Goal: Information Seeking & Learning: Check status

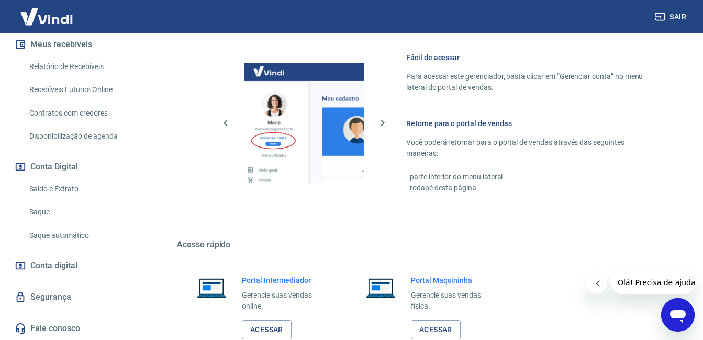
scroll to position [518, 0]
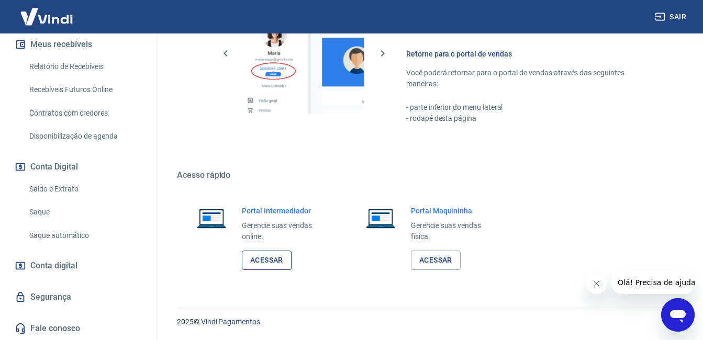
click at [283, 258] on link "Acessar" at bounding box center [267, 260] width 50 height 19
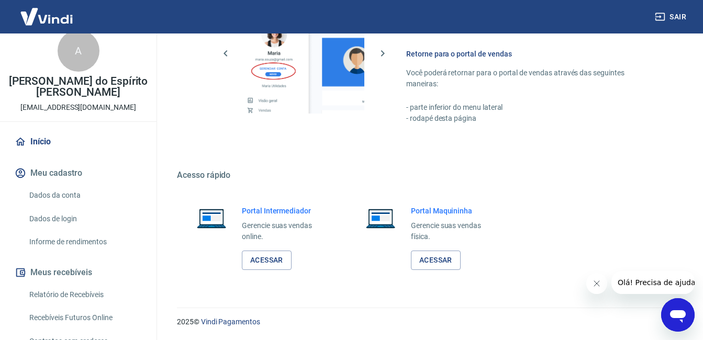
scroll to position [0, 0]
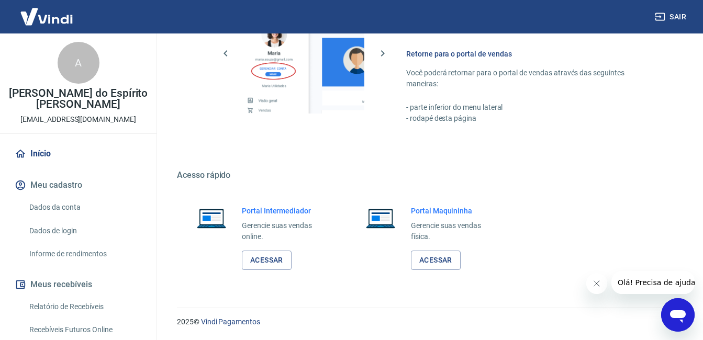
click at [278, 272] on div "Portal Intermediador Gerencie suas vendas online. Acessar" at bounding box center [258, 237] width 163 height 89
click at [279, 264] on link "Acessar" at bounding box center [267, 260] width 50 height 19
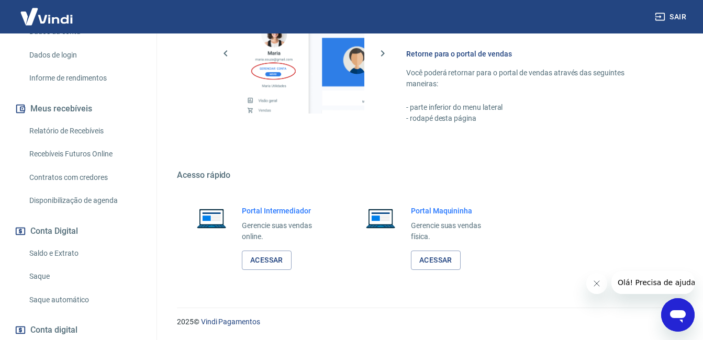
scroll to position [188, 0]
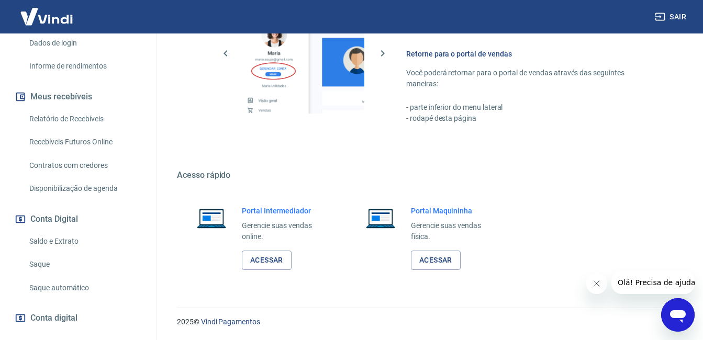
click at [78, 171] on link "Contratos com credores" at bounding box center [84, 165] width 119 height 21
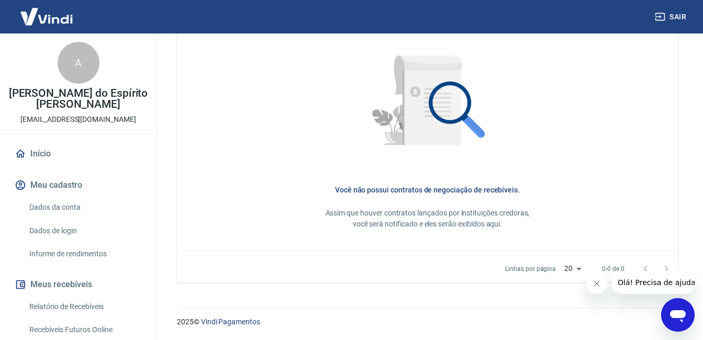
drag, startPoint x: 78, startPoint y: 150, endPoint x: 141, endPoint y: 138, distance: 64.3
click at [77, 150] on link "Início" at bounding box center [78, 153] width 131 height 23
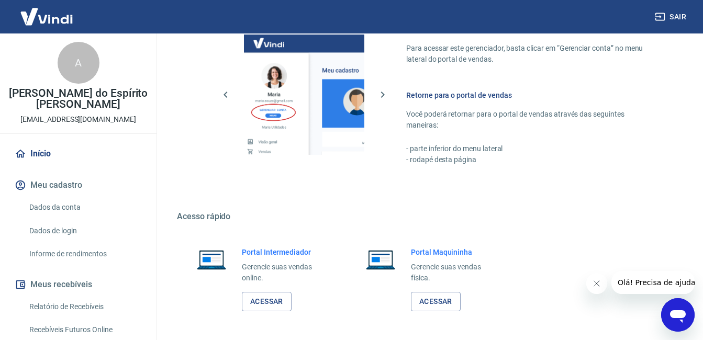
scroll to position [518, 0]
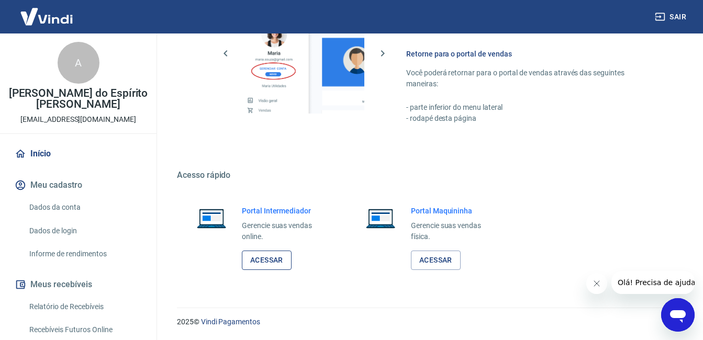
click at [277, 261] on link "Acessar" at bounding box center [267, 260] width 50 height 19
click at [275, 261] on link "Acessar" at bounding box center [267, 260] width 50 height 19
click at [275, 257] on link "Acessar" at bounding box center [267, 260] width 50 height 19
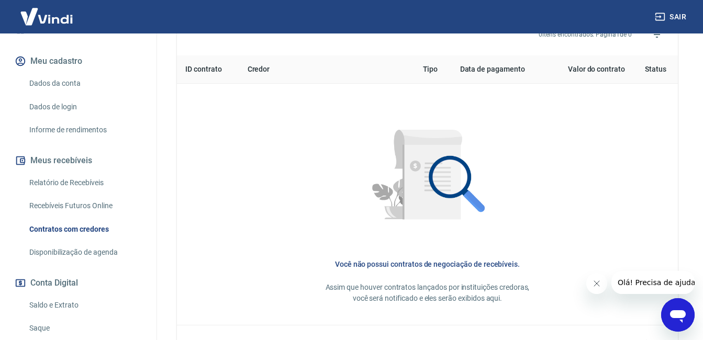
scroll to position [105, 0]
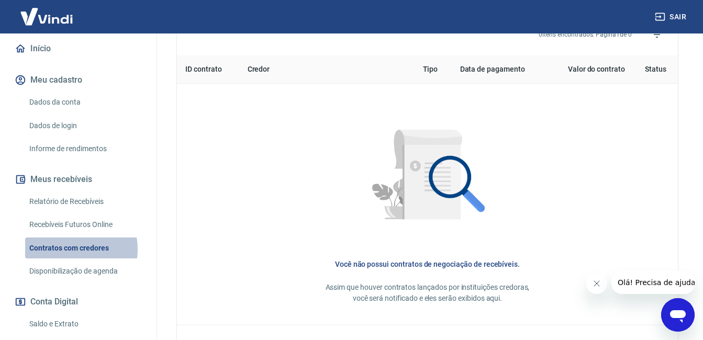
click at [68, 249] on link "Contratos com credores" at bounding box center [84, 248] width 119 height 21
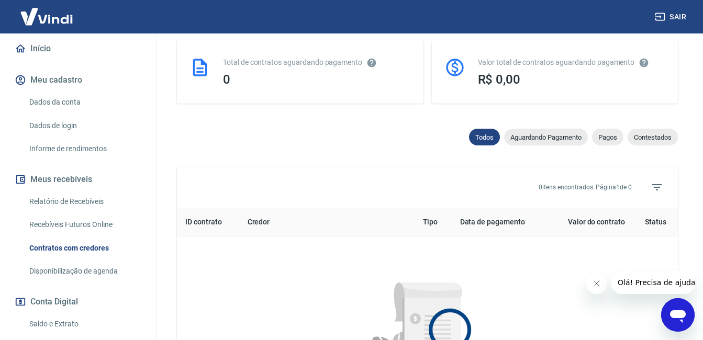
scroll to position [262, 0]
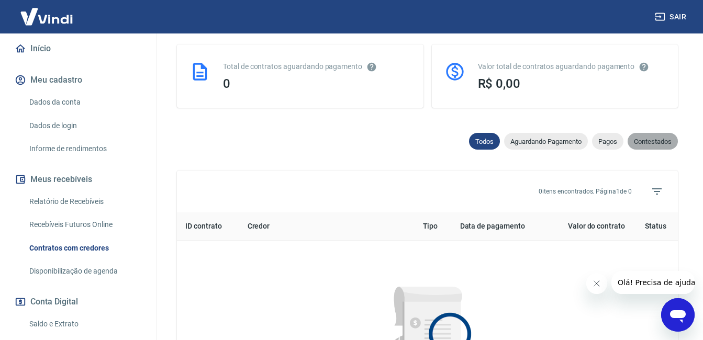
click at [652, 137] on div "Contestados" at bounding box center [652, 141] width 50 height 17
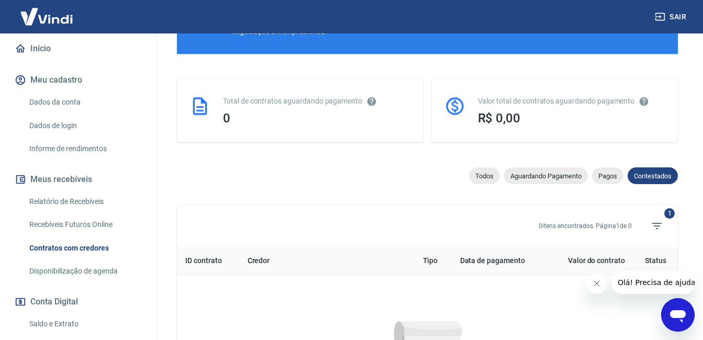
scroll to position [262, 0]
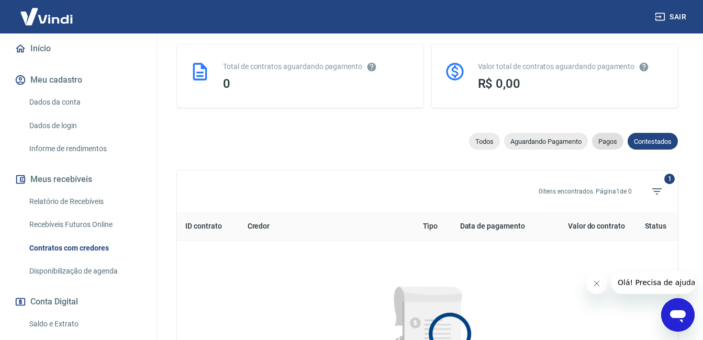
click at [606, 144] on span "Pagos" at bounding box center [607, 142] width 31 height 8
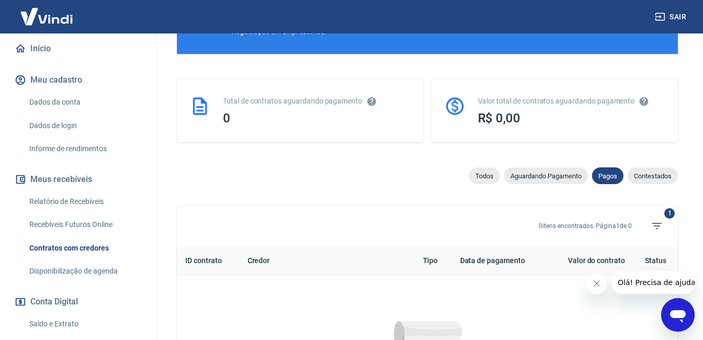
scroll to position [262, 0]
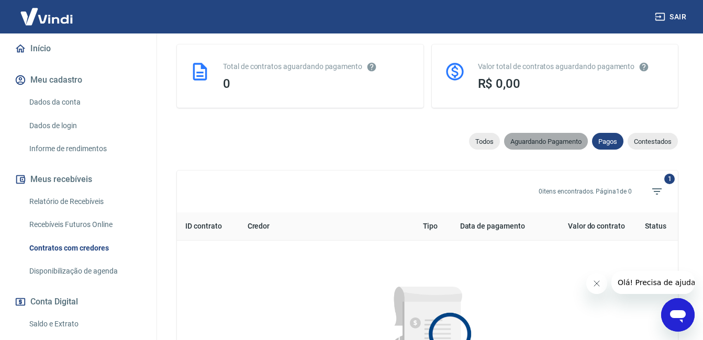
click at [545, 147] on div "Aguardando Pagamento" at bounding box center [546, 141] width 84 height 17
select select "waiting_payment"
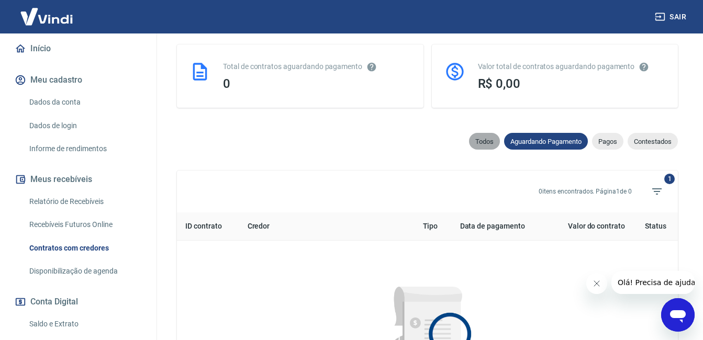
click at [480, 141] on span "Todos" at bounding box center [484, 142] width 31 height 8
select select
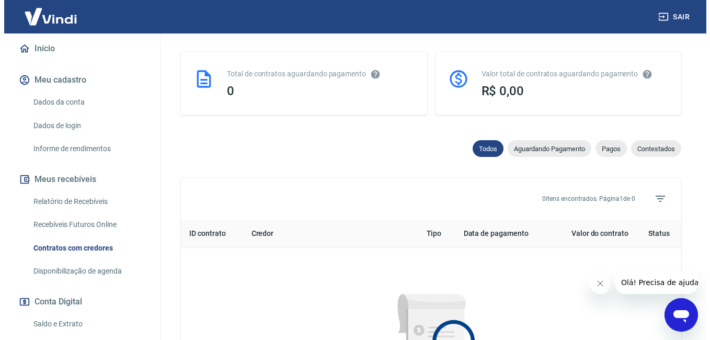
scroll to position [231, 0]
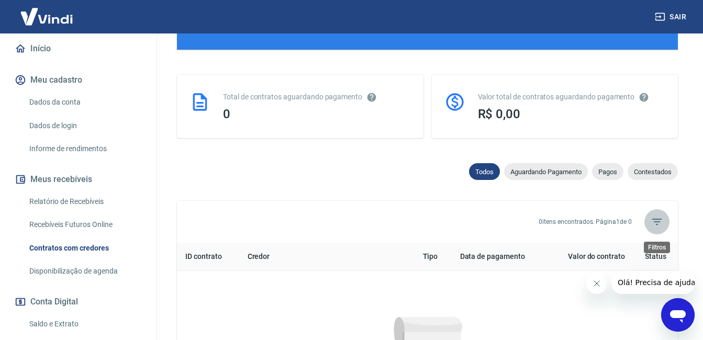
click at [651, 223] on icon "Filtros" at bounding box center [656, 222] width 13 height 13
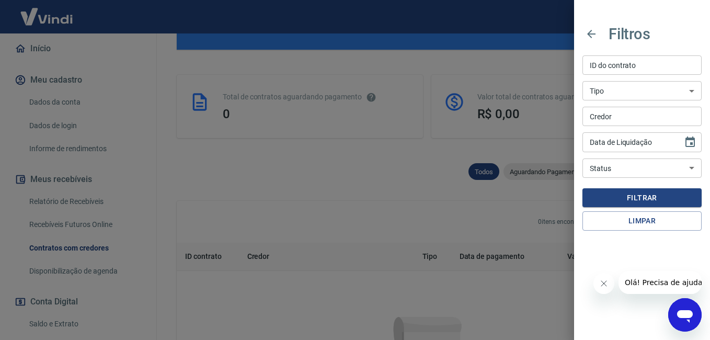
type input "DD/MM/YYYY"
click at [618, 143] on input "DD/MM/YYYY" at bounding box center [629, 141] width 93 height 19
click at [635, 161] on select "Aguardando contestação Contestado Aguardando recebível Aguardando pagamento Pag…" at bounding box center [642, 168] width 119 height 19
select select "paid"
click at [583, 159] on select "Aguardando contestação Contestado Aguardando recebível Aguardando pagamento Pag…" at bounding box center [642, 168] width 119 height 19
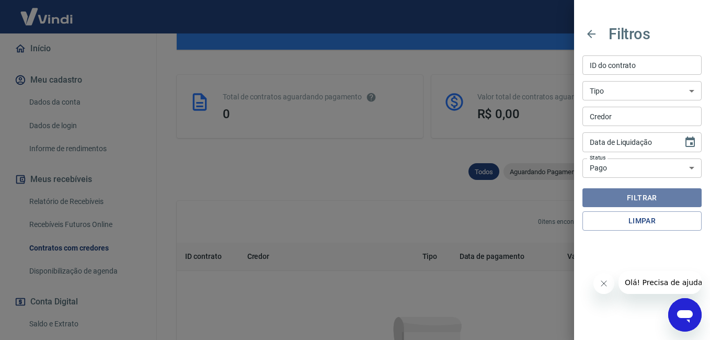
click at [641, 201] on button "Filtrar" at bounding box center [642, 197] width 119 height 19
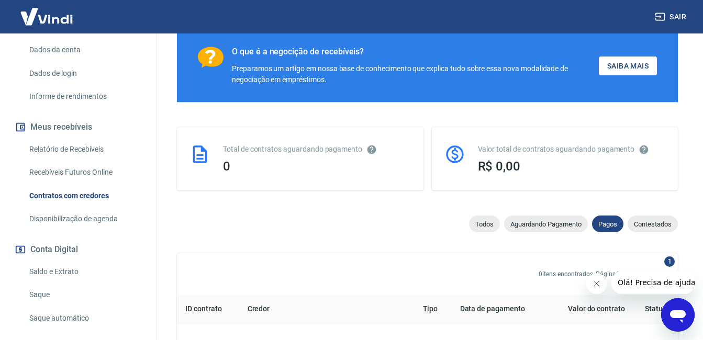
scroll to position [105, 0]
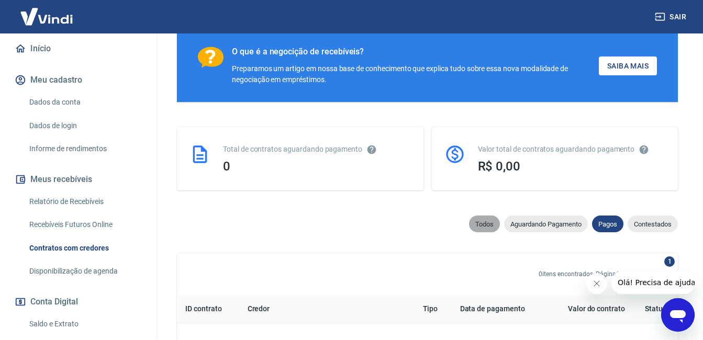
click at [490, 224] on span "Todos" at bounding box center [484, 224] width 31 height 8
select select
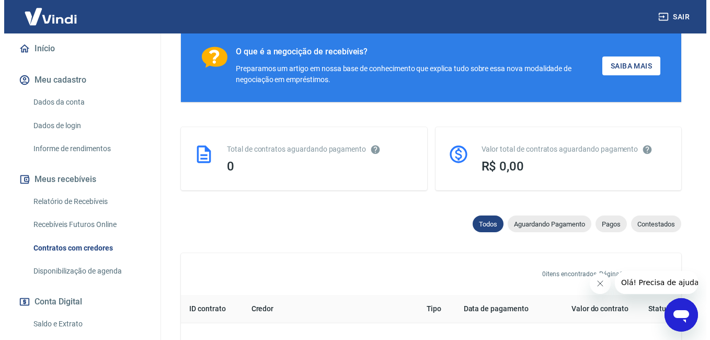
scroll to position [231, 0]
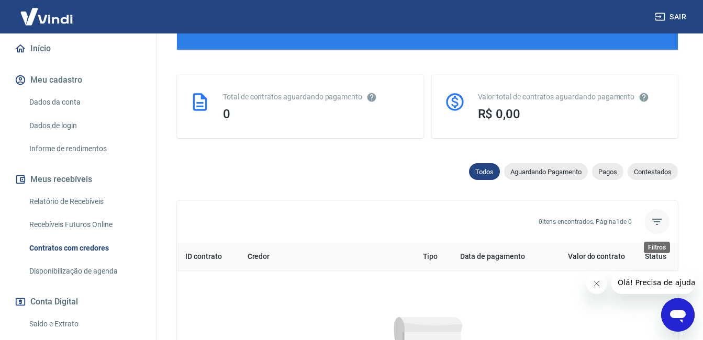
click at [659, 225] on icon "Filtros" at bounding box center [656, 222] width 13 height 13
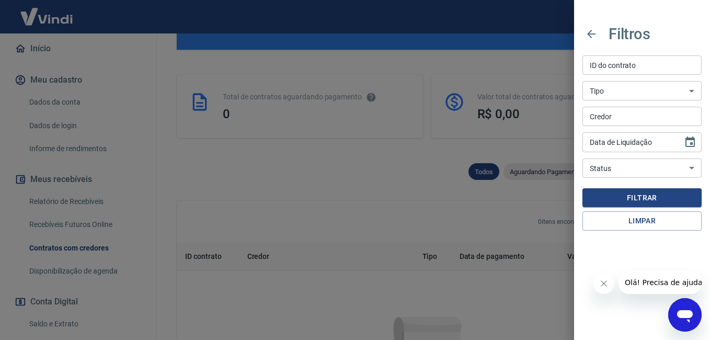
click at [630, 63] on input "ID do contrato" at bounding box center [642, 64] width 119 height 19
type input "ml"
click at [618, 196] on button "Filtrar" at bounding box center [642, 197] width 119 height 19
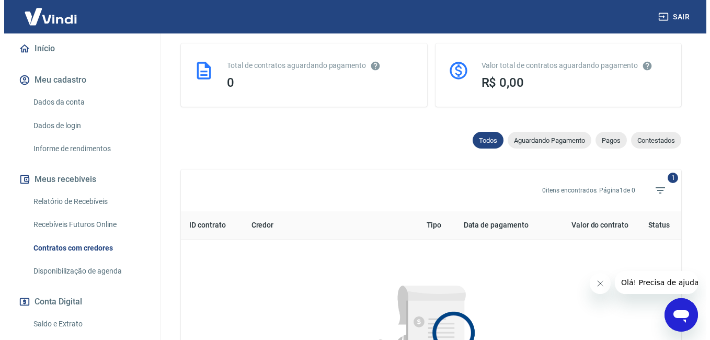
scroll to position [284, 0]
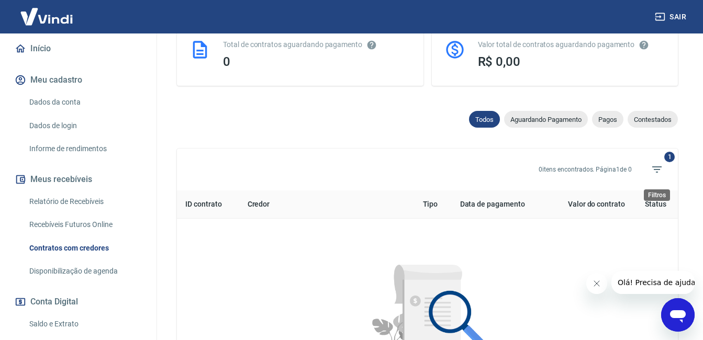
click at [668, 162] on span "1" at bounding box center [656, 169] width 25 height 25
click at [659, 167] on icon "Filtros" at bounding box center [656, 169] width 9 height 6
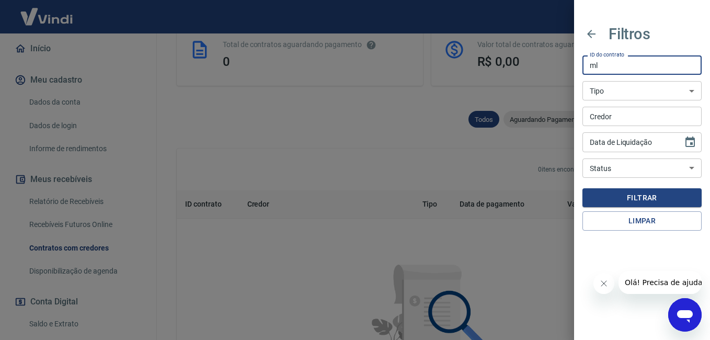
drag, startPoint x: 616, startPoint y: 64, endPoint x: 557, endPoint y: 65, distance: 59.1
click at [557, 65] on div "Filtros ID do contrato ml ID do contrato Tipo Troca de titularidade Antecipação…" at bounding box center [355, 170] width 710 height 340
type input "FERNANDO"
click at [673, 203] on button "Filtrar" at bounding box center [642, 197] width 119 height 19
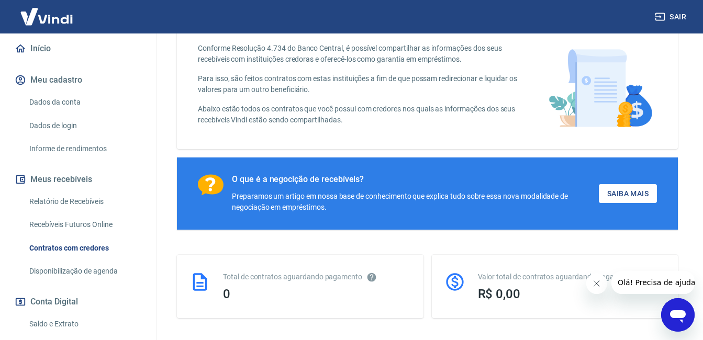
scroll to position [74, 0]
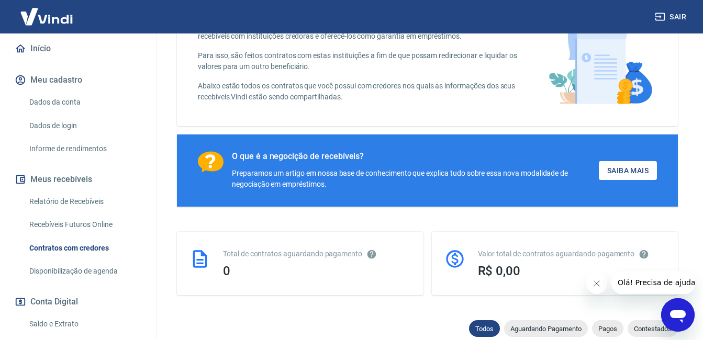
click at [328, 262] on div "Total de contratos aguardando pagamento 0" at bounding box center [317, 264] width 188 height 30
click at [507, 262] on div "Valor total de contratos aguardando pagamento R$ 0,00" at bounding box center [572, 264] width 188 height 30
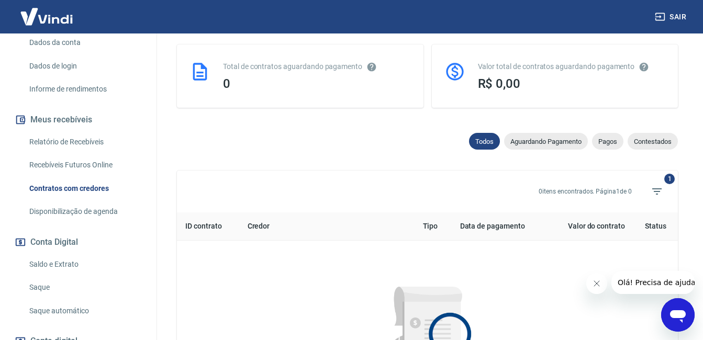
scroll to position [105, 0]
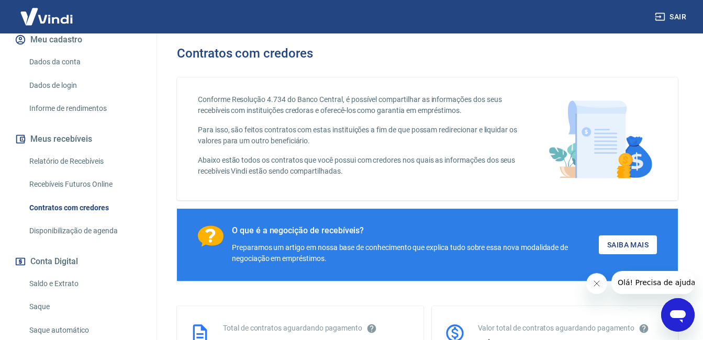
scroll to position [157, 0]
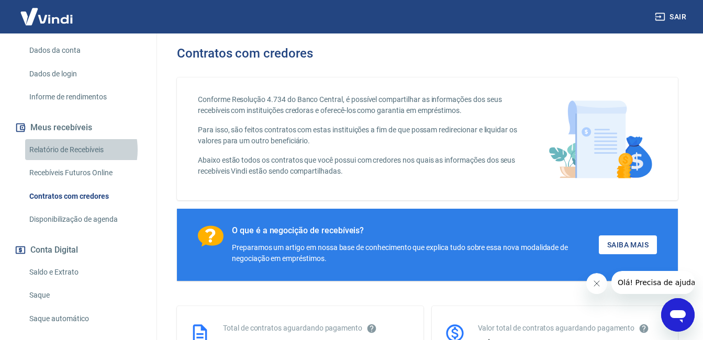
click at [66, 150] on link "Relatório de Recebíveis" at bounding box center [84, 149] width 119 height 21
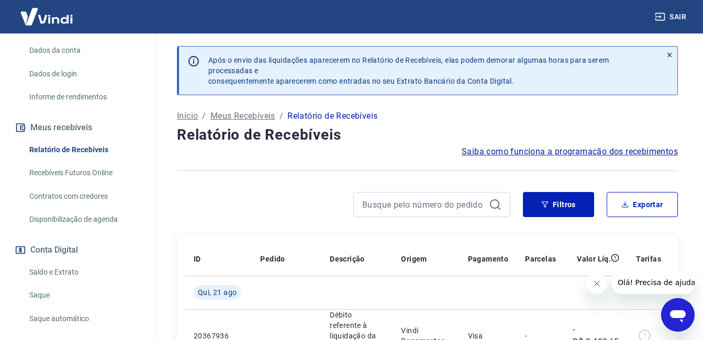
scroll to position [185, 0]
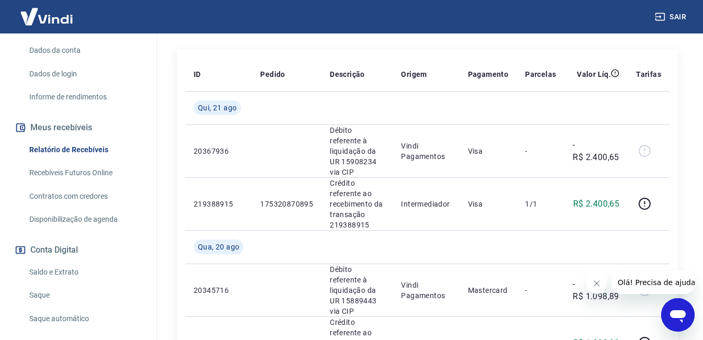
click at [74, 178] on link "Recebíveis Futuros Online" at bounding box center [84, 172] width 119 height 21
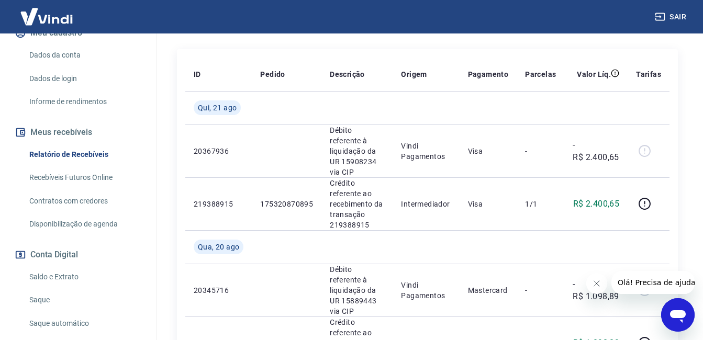
scroll to position [157, 0]
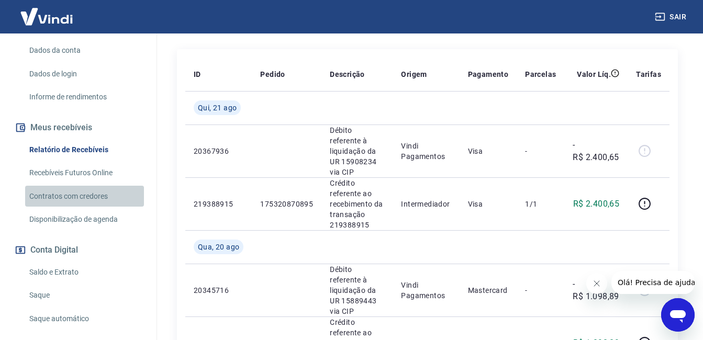
click at [92, 199] on link "Contratos com credores" at bounding box center [84, 196] width 119 height 21
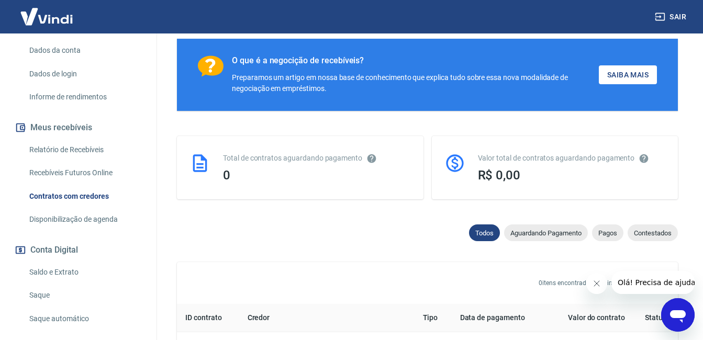
scroll to position [185, 0]
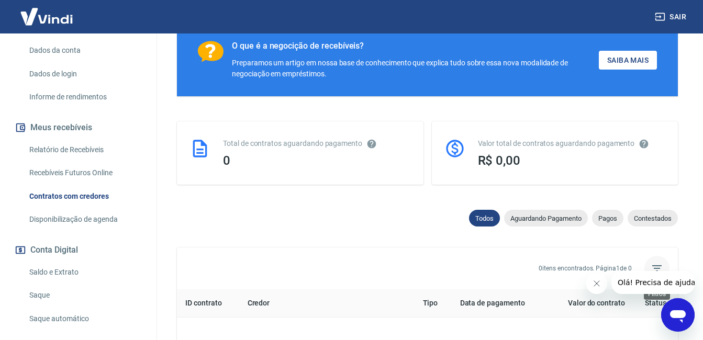
click at [654, 268] on icon "Filtros" at bounding box center [656, 268] width 9 height 6
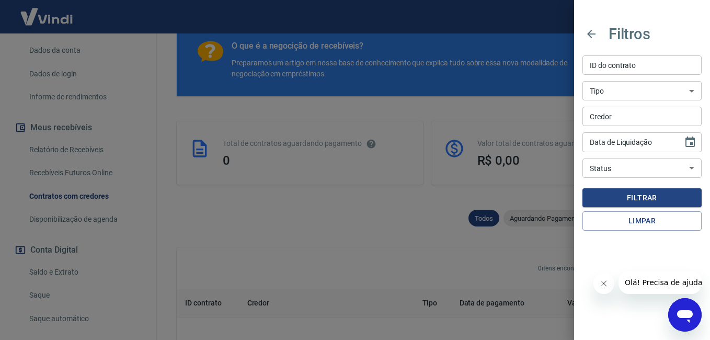
type input "DD/MM/YYYY"
click at [627, 138] on input "DD/MM/YYYY" at bounding box center [629, 141] width 93 height 19
click at [688, 142] on icon "Choose date" at bounding box center [690, 142] width 13 height 13
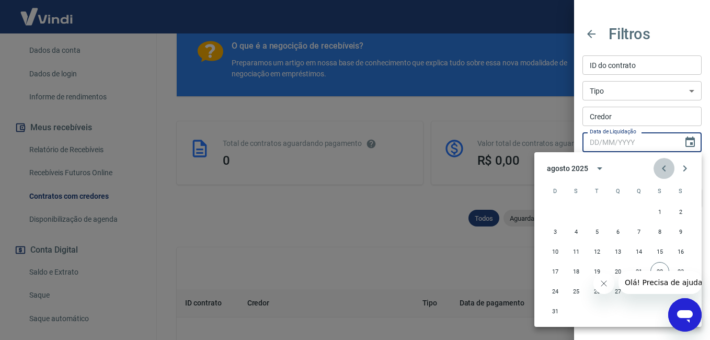
click at [672, 171] on button "Previous month" at bounding box center [664, 168] width 21 height 21
click at [553, 212] on button "1" at bounding box center [555, 211] width 19 height 19
type input "01/06/2025"
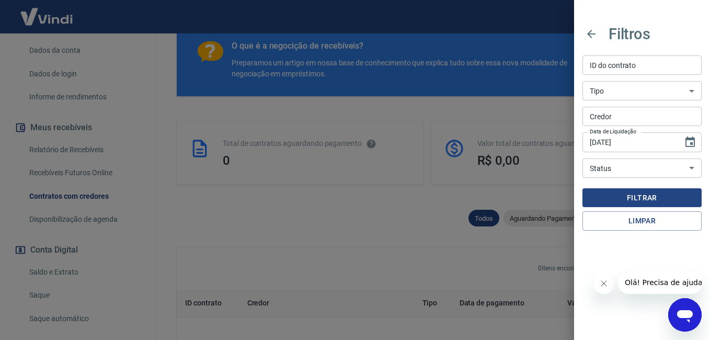
click at [637, 197] on button "Filtrar" at bounding box center [642, 197] width 119 height 19
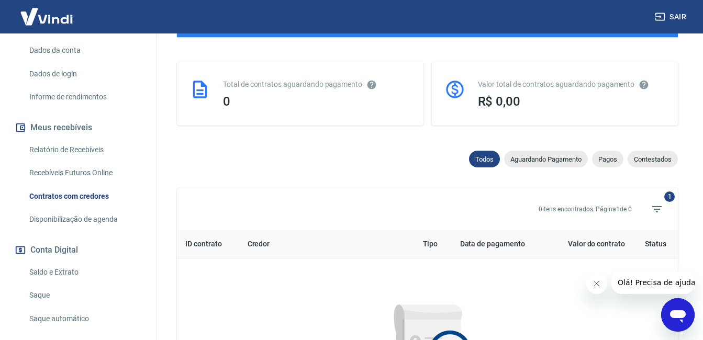
scroll to position [342, 0]
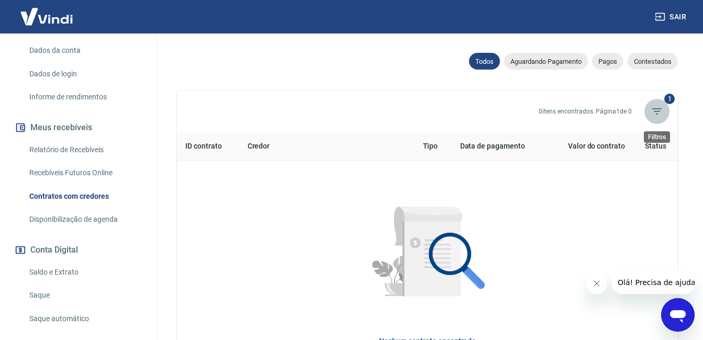
click at [657, 110] on icon "Filtros" at bounding box center [656, 111] width 13 height 13
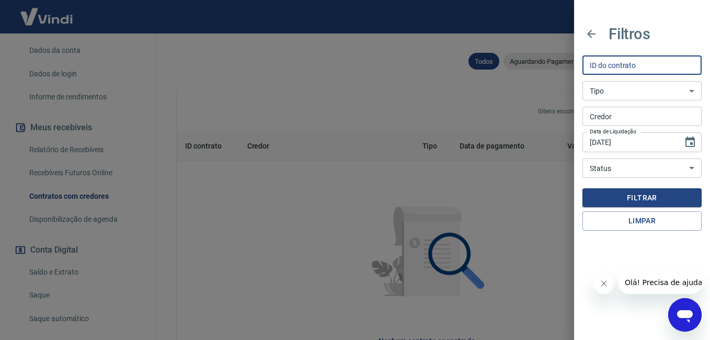
click at [662, 63] on input "ID do contrato" at bounding box center [642, 64] width 119 height 19
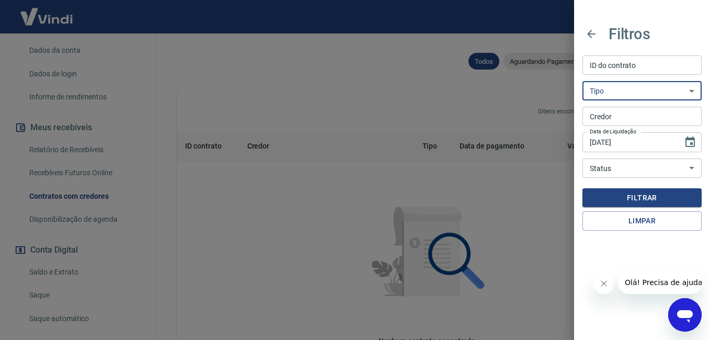
click at [660, 89] on select "Troca de titularidade Antecipação Pós-Contratada Garantia Penhora" at bounding box center [642, 90] width 119 height 19
click at [591, 31] on icon "button" at bounding box center [592, 34] width 8 height 8
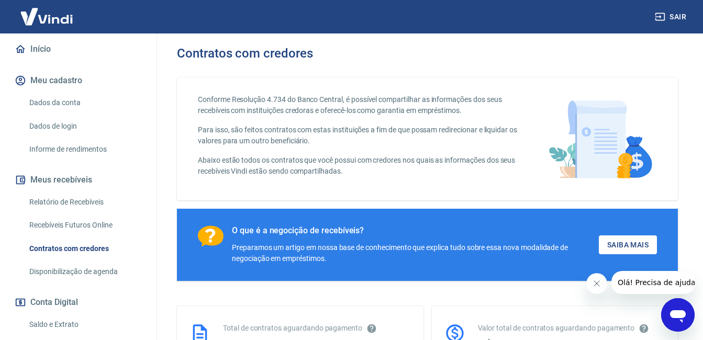
scroll to position [157, 0]
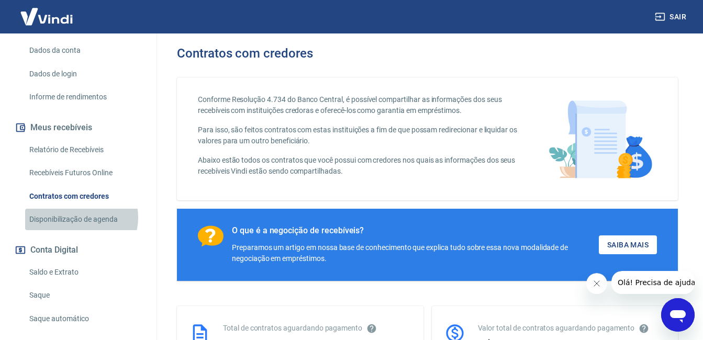
click at [80, 218] on link "Disponibilização de agenda" at bounding box center [84, 219] width 119 height 21
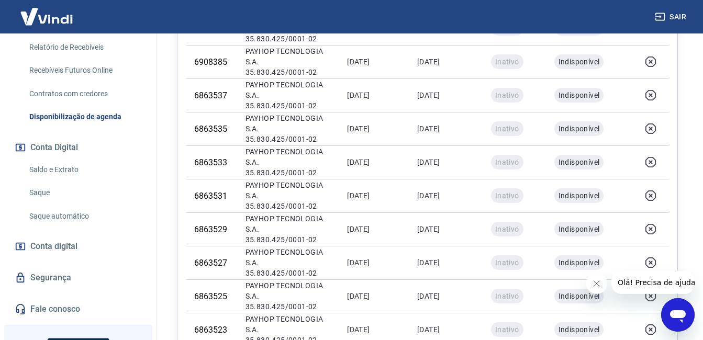
scroll to position [262, 0]
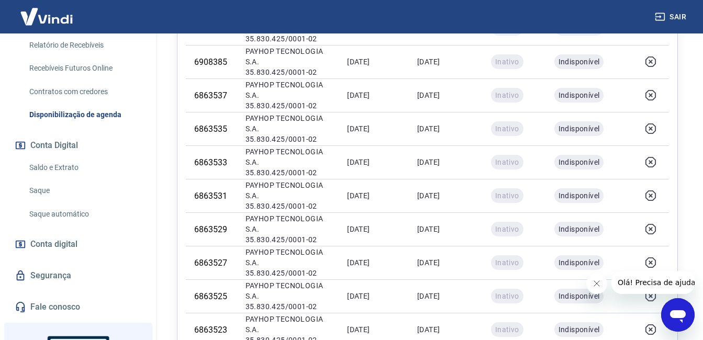
click at [60, 166] on link "Saldo e Extrato" at bounding box center [84, 167] width 119 height 21
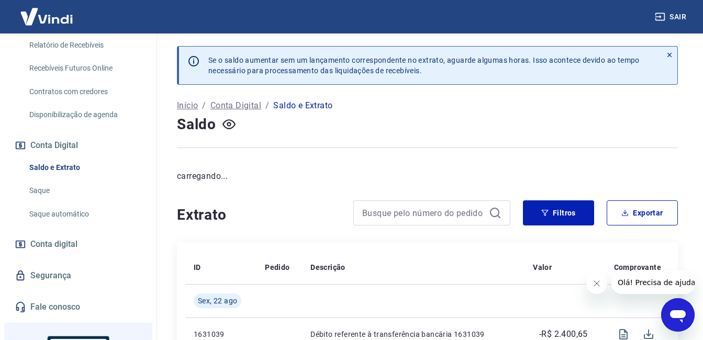
click at [53, 187] on link "Saque" at bounding box center [84, 190] width 119 height 21
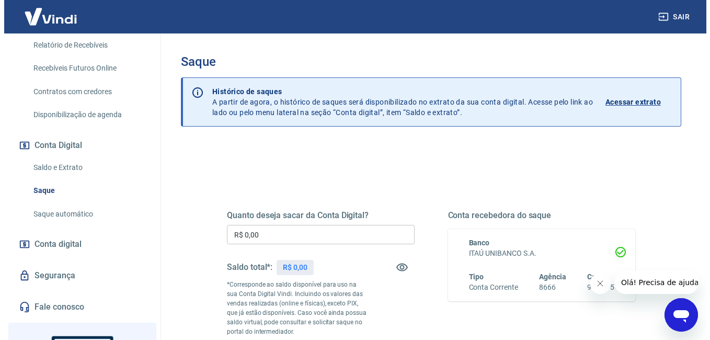
scroll to position [314, 0]
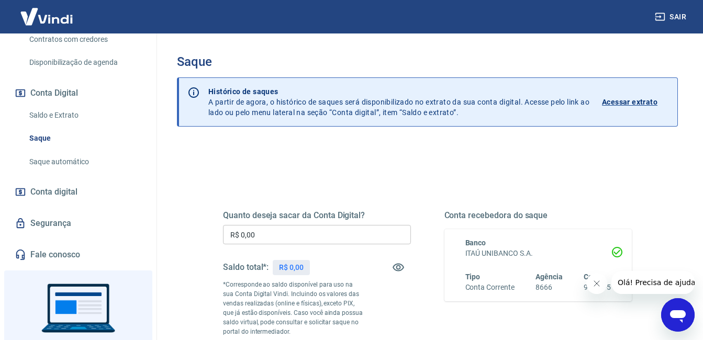
click at [63, 191] on span "Conta digital" at bounding box center [53, 192] width 47 height 15
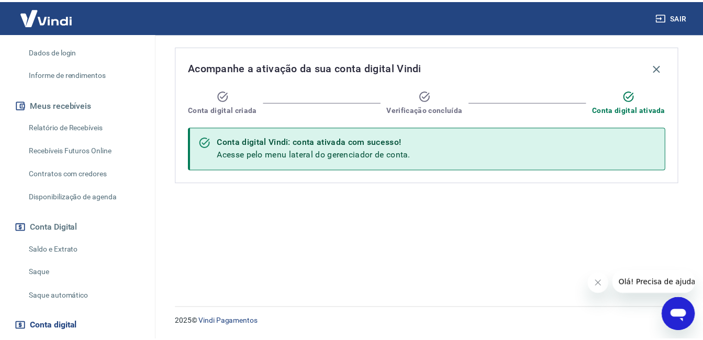
scroll to position [157, 0]
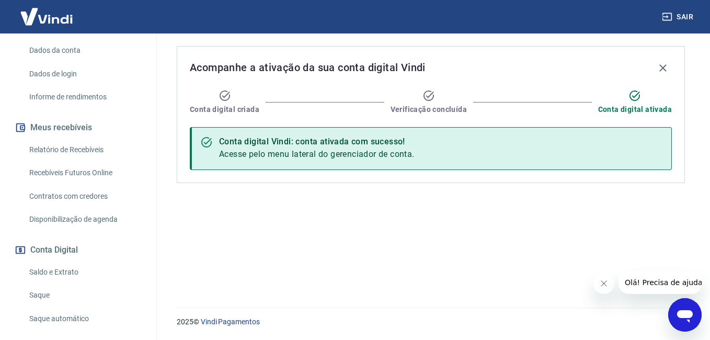
click at [71, 177] on link "Recebíveis Futuros Online" at bounding box center [84, 172] width 119 height 21
click at [86, 199] on link "Contratos com credores" at bounding box center [84, 196] width 119 height 21
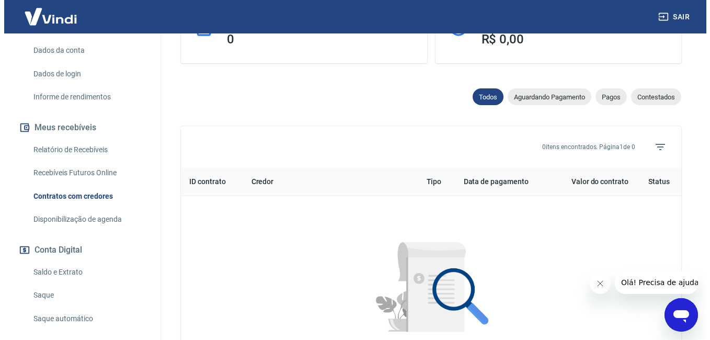
scroll to position [314, 0]
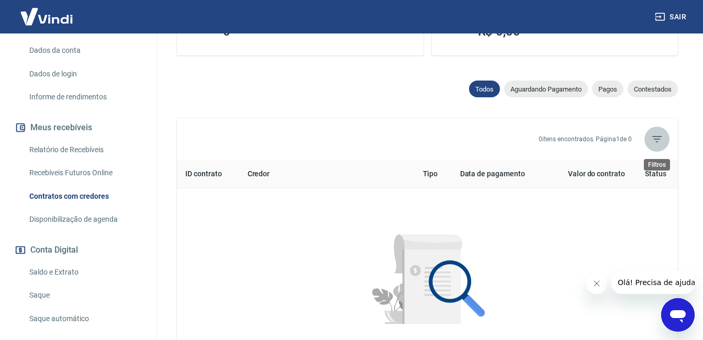
click at [650, 141] on icon "Filtros" at bounding box center [656, 139] width 13 height 13
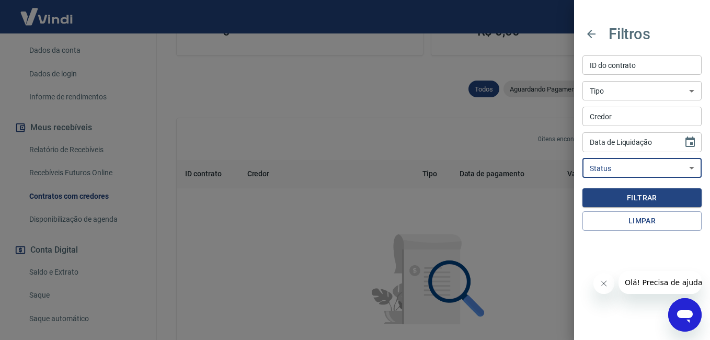
click at [627, 163] on select "Aguardando contestação Contestado Aguardando recebível Aguardando pagamento Pag…" at bounding box center [642, 168] width 119 height 19
click at [583, 159] on select "Aguardando contestação Contestado Aguardando recebível Aguardando pagamento Pag…" at bounding box center [642, 168] width 119 height 19
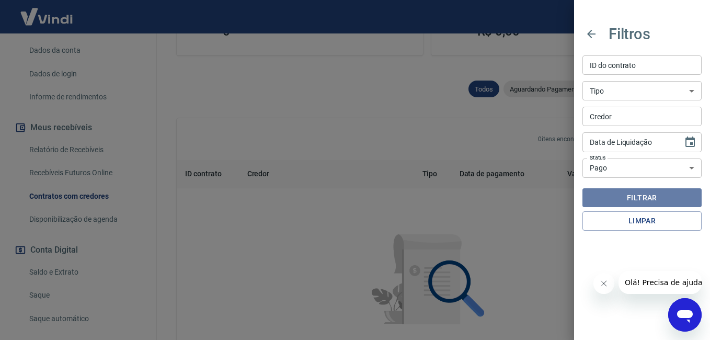
click at [640, 193] on button "Filtrar" at bounding box center [642, 197] width 119 height 19
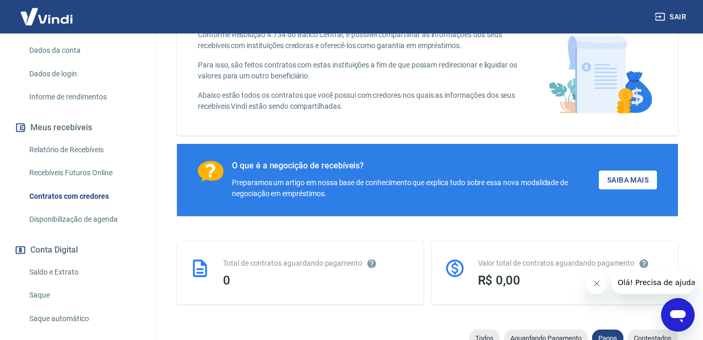
scroll to position [63, 0]
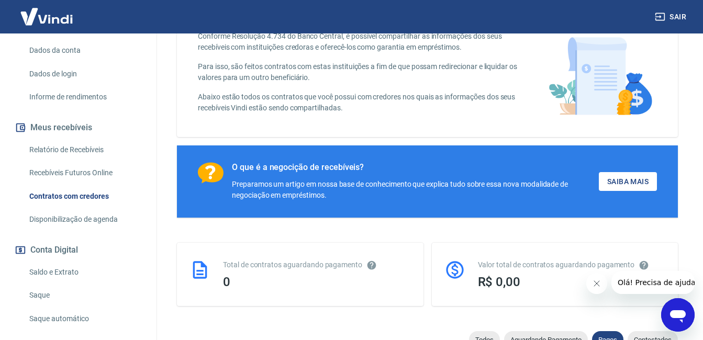
click at [500, 251] on div "Valor total de contratos aguardando pagamento R$ 0,00" at bounding box center [555, 274] width 246 height 63
drag, startPoint x: 468, startPoint y: 268, endPoint x: 389, endPoint y: 278, distance: 80.1
click at [451, 270] on div "Valor total de contratos aguardando pagamento R$ 0,00" at bounding box center [555, 274] width 246 height 63
click at [387, 278] on div "0" at bounding box center [317, 282] width 188 height 15
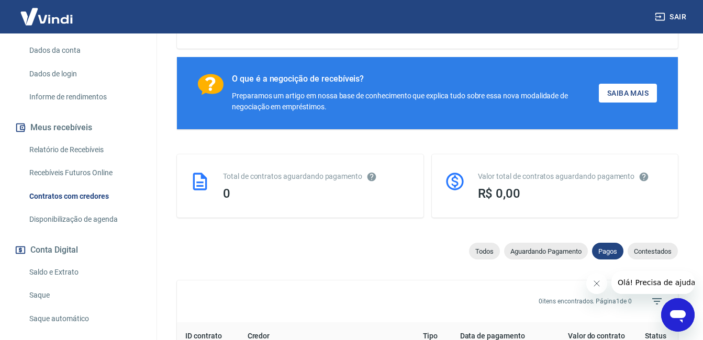
scroll to position [157, 0]
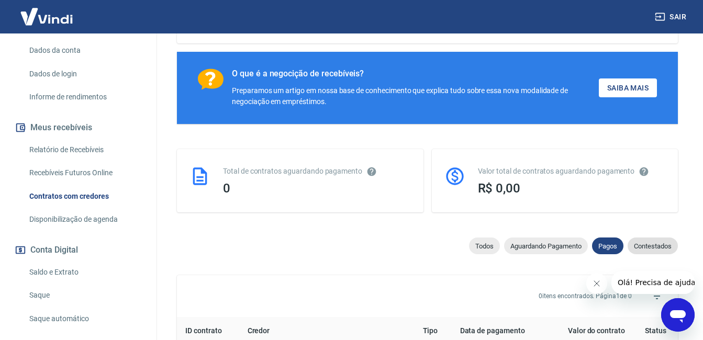
click at [635, 245] on span "Contestados" at bounding box center [652, 246] width 50 height 8
select select "rejected"
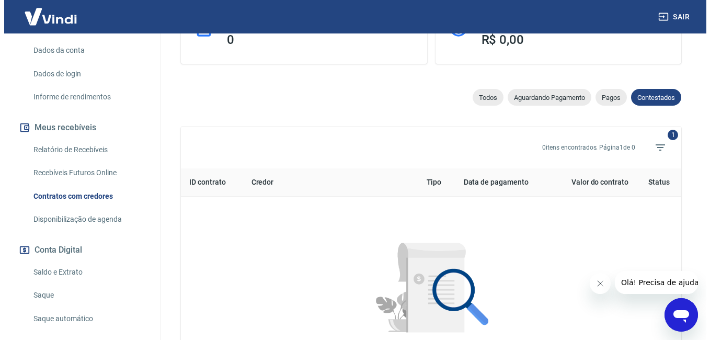
scroll to position [314, 0]
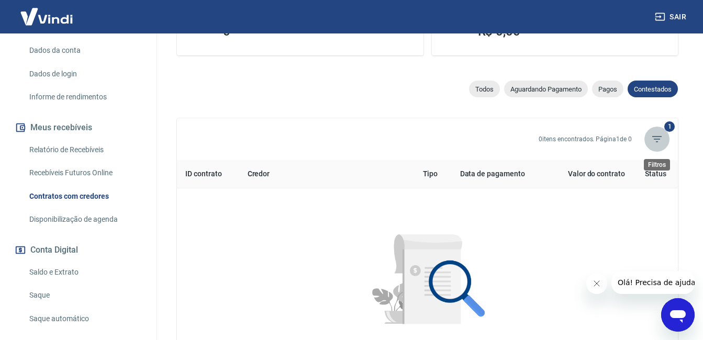
click at [658, 141] on icon "Filtros" at bounding box center [656, 139] width 13 height 13
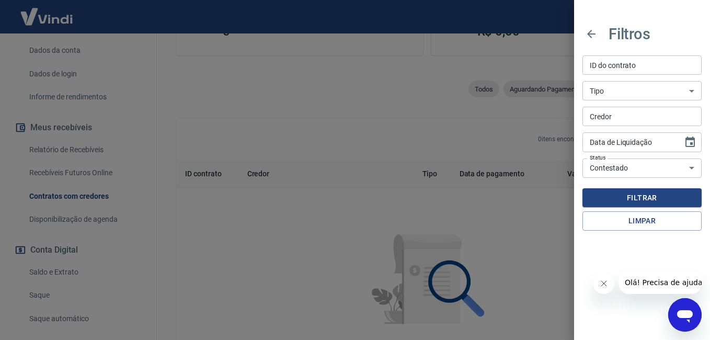
type input "DD/MM/YYYY"
click at [644, 145] on input "DD/MM/YYYY" at bounding box center [629, 141] width 93 height 19
click at [634, 168] on select "Aguardando contestação Contestado Aguardando recebível Aguardando pagamento Pag…" at bounding box center [642, 168] width 119 height 19
select select
click at [583, 159] on select "Aguardando contestação Contestado Aguardando recebível Aguardando pagamento Pag…" at bounding box center [642, 168] width 119 height 19
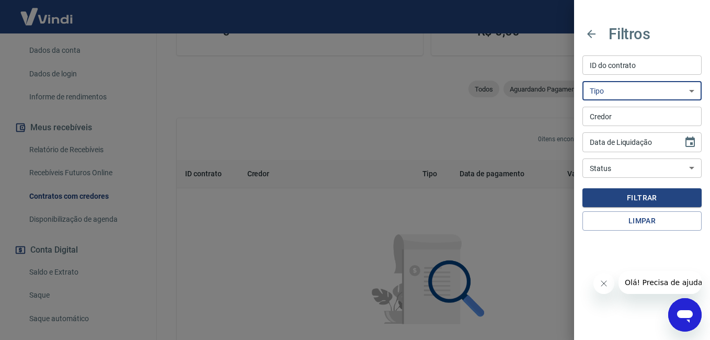
click at [636, 94] on select "Troca de titularidade Antecipação Pós-Contratada Garantia Penhora" at bounding box center [642, 90] width 119 height 19
click at [636, 65] on input "ID do contrato" at bounding box center [642, 64] width 119 height 19
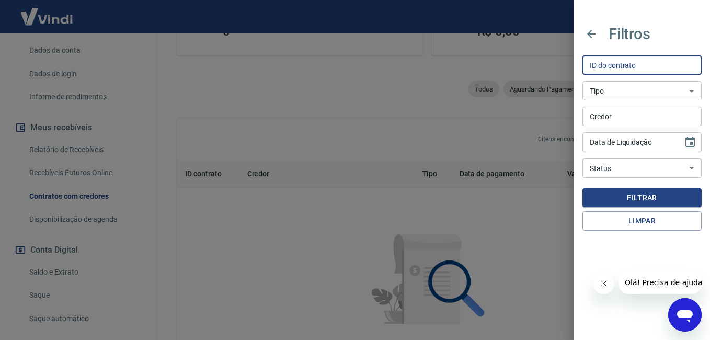
paste input "175320870897"
type input "175320870897"
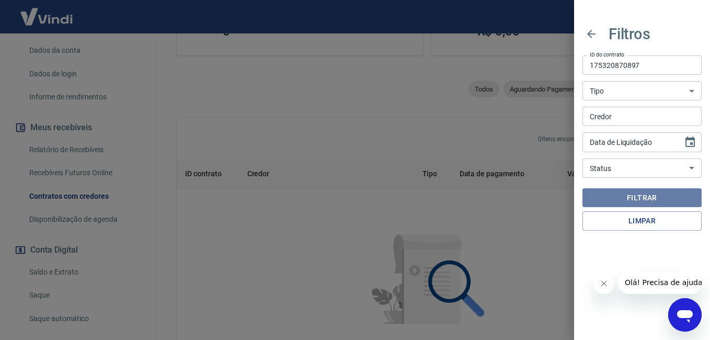
click at [620, 196] on button "Filtrar" at bounding box center [642, 197] width 119 height 19
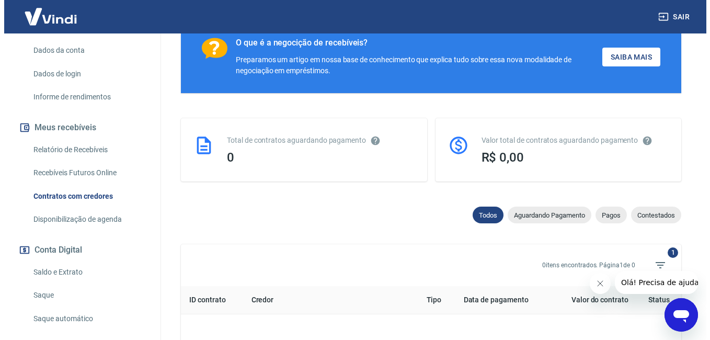
scroll to position [325, 0]
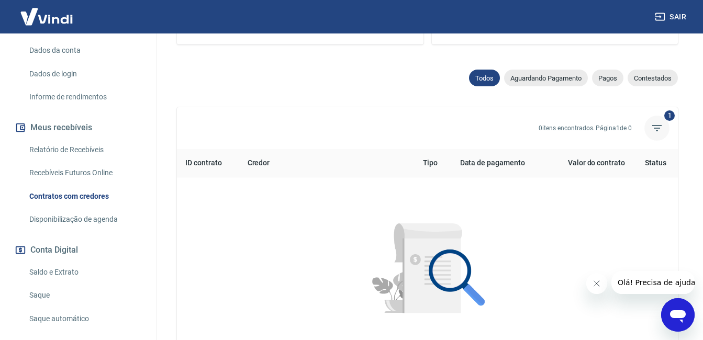
click at [652, 127] on icon "Filtros" at bounding box center [656, 128] width 13 height 13
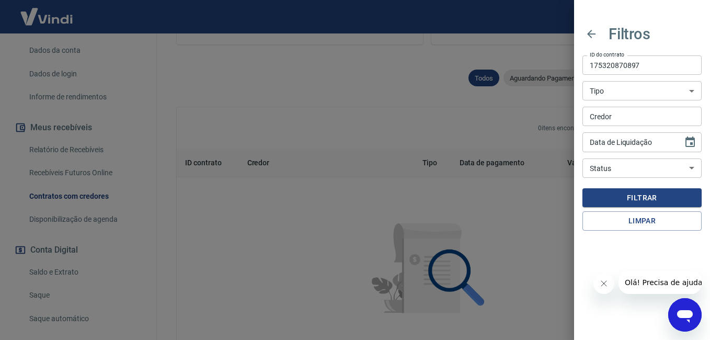
type input "DD/MM/YYYY"
click at [630, 148] on input "DD/MM/YYYY" at bounding box center [629, 141] width 93 height 19
click at [689, 145] on icon "Choose date" at bounding box center [690, 142] width 13 height 13
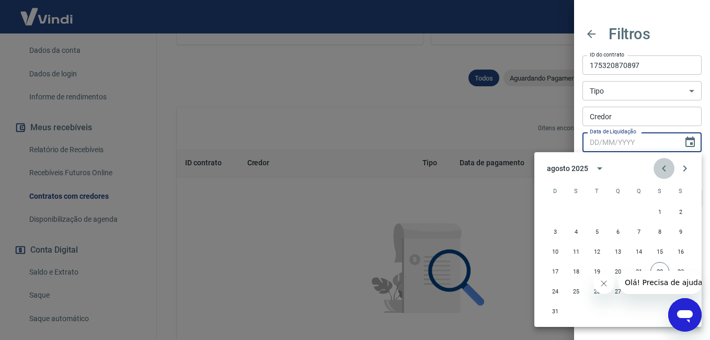
click at [664, 171] on icon "Previous month" at bounding box center [664, 168] width 4 height 6
click at [595, 212] on button "1" at bounding box center [597, 211] width 19 height 19
type input "01/07/2025"
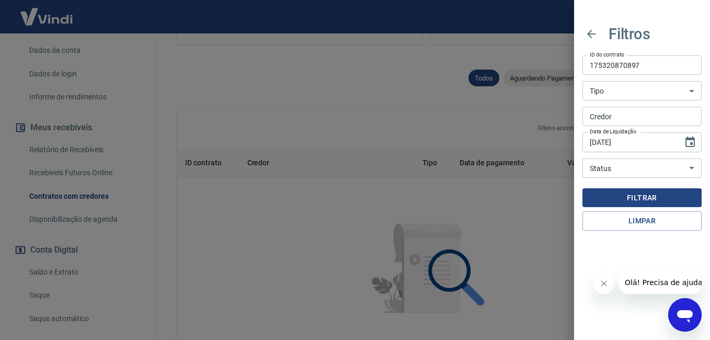
click at [610, 195] on button "Filtrar" at bounding box center [642, 197] width 119 height 19
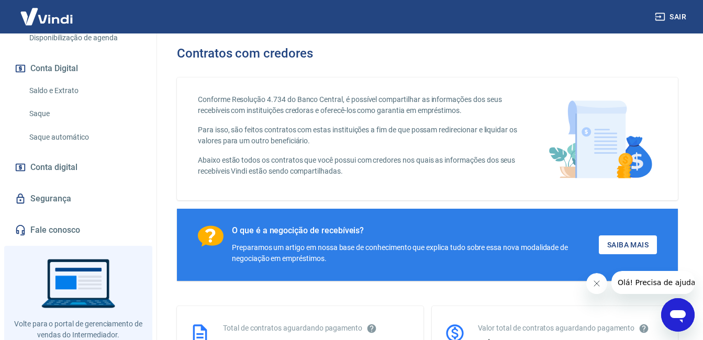
scroll to position [366, 0]
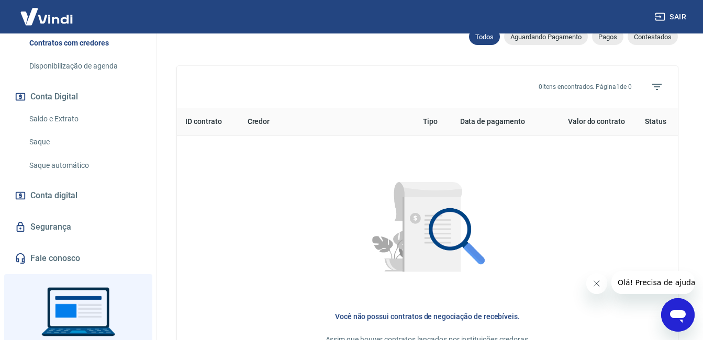
scroll to position [314, 0]
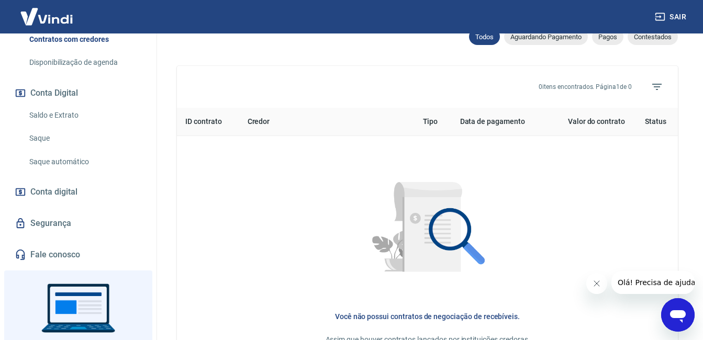
click at [76, 200] on link "Conta digital" at bounding box center [78, 191] width 131 height 23
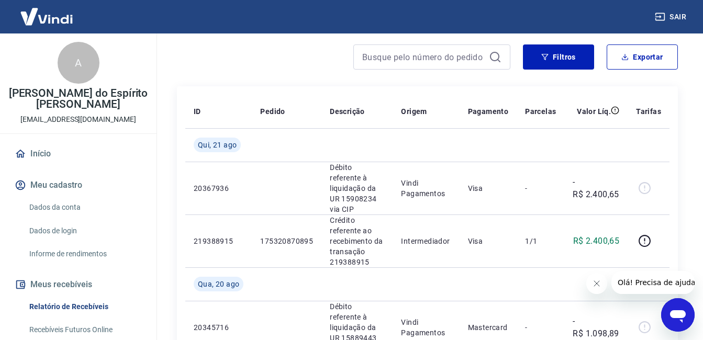
scroll to position [157, 0]
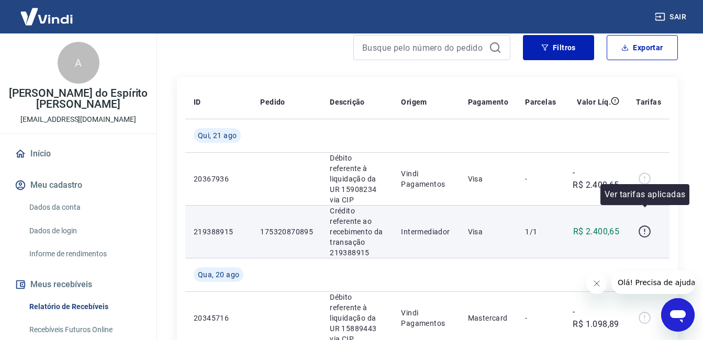
click at [646, 225] on icon "button" at bounding box center [644, 231] width 13 height 13
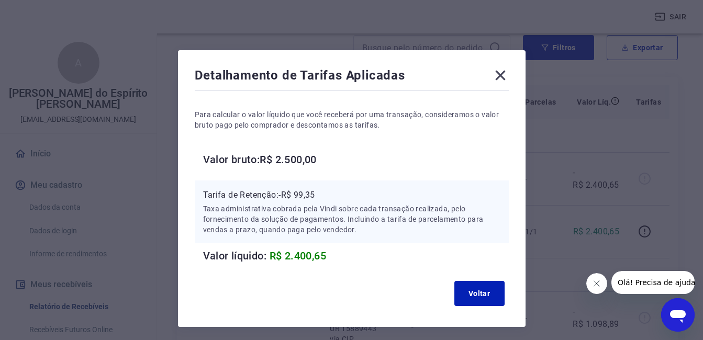
drag, startPoint x: 501, startPoint y: 74, endPoint x: 497, endPoint y: 101, distance: 27.5
click at [501, 74] on icon at bounding box center [500, 76] width 10 height 10
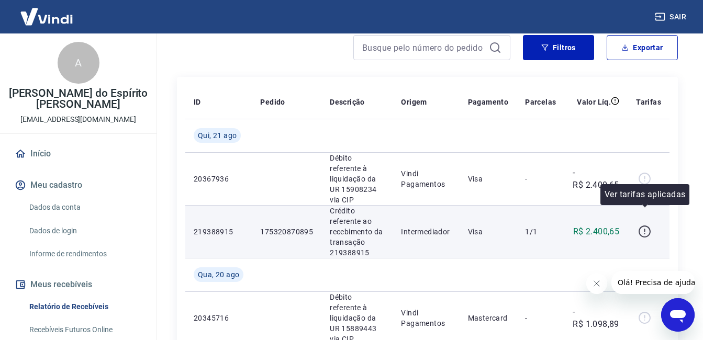
click at [647, 225] on icon "button" at bounding box center [644, 231] width 13 height 13
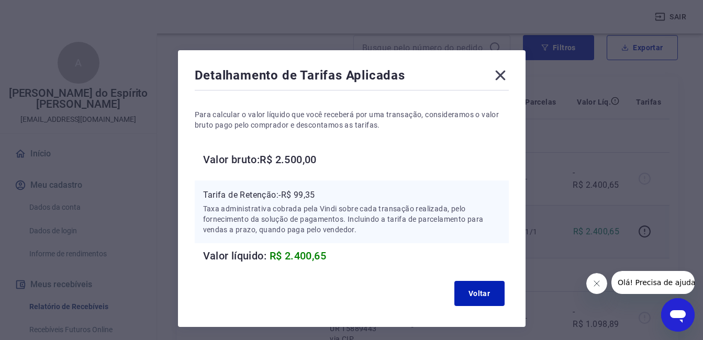
click at [501, 80] on icon at bounding box center [500, 75] width 17 height 17
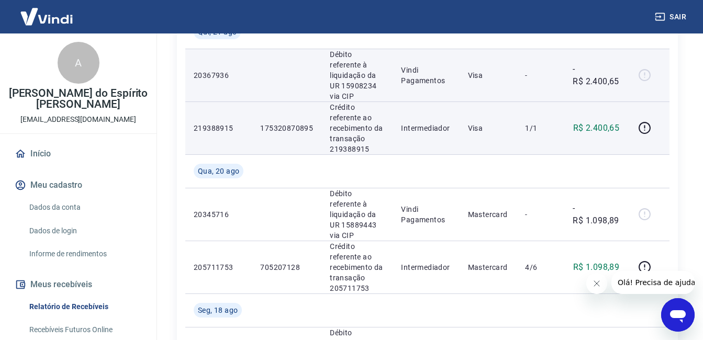
scroll to position [262, 0]
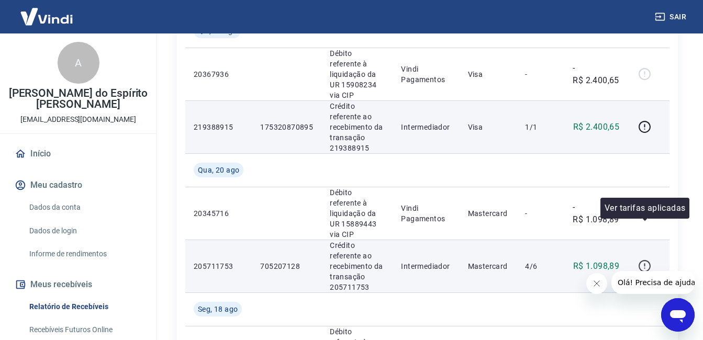
click at [642, 260] on icon "button" at bounding box center [644, 266] width 13 height 13
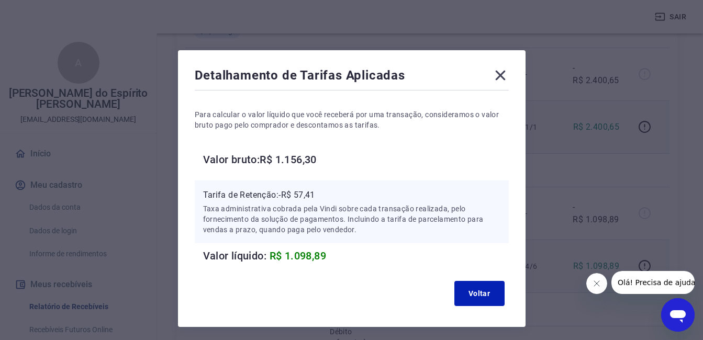
click at [502, 72] on icon at bounding box center [500, 75] width 17 height 17
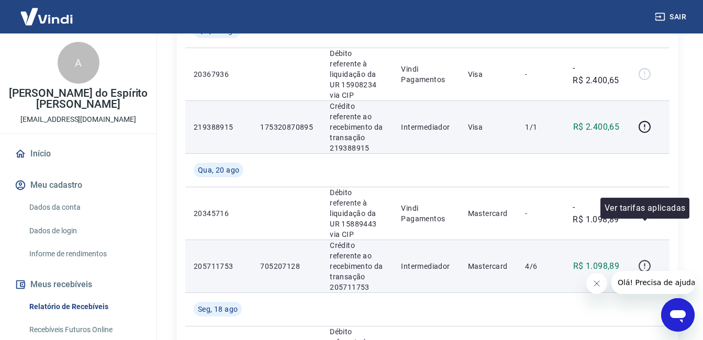
click at [647, 260] on icon "button" at bounding box center [644, 266] width 13 height 13
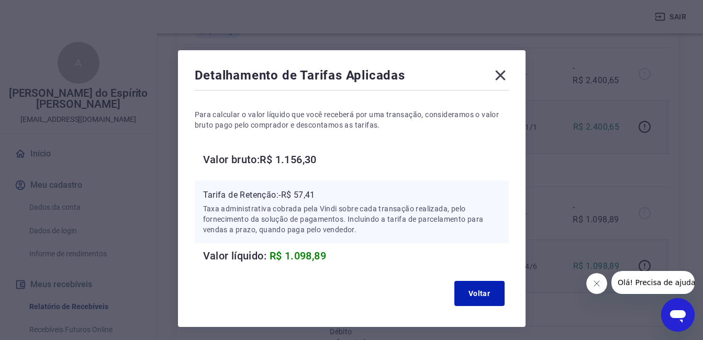
click at [507, 80] on icon at bounding box center [500, 75] width 17 height 17
